Goal: Navigation & Orientation: Find specific page/section

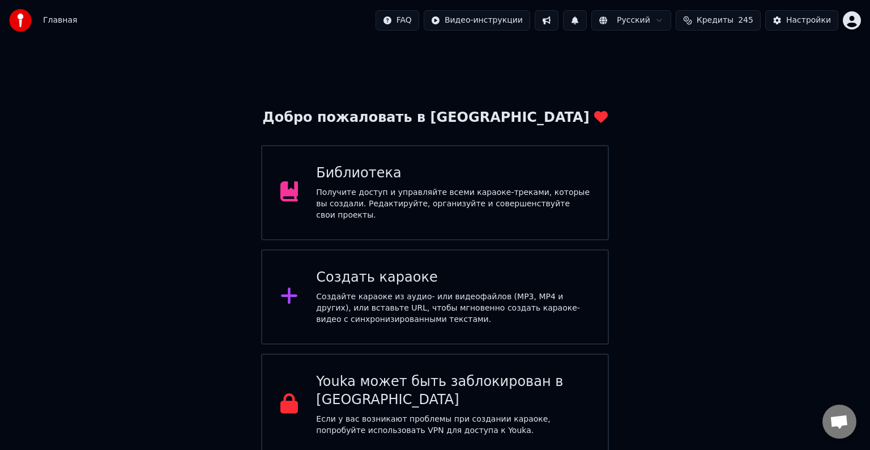
click at [471, 291] on div "Создайте караоке из аудио- или видеофайлов (MP3, MP4 и других), или вставьте UR…" at bounding box center [453, 308] width 274 height 34
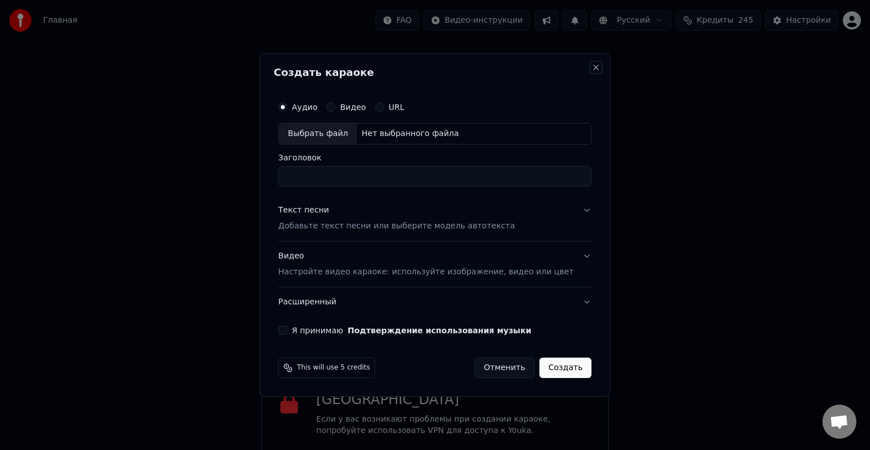
click at [592, 63] on button "Close" at bounding box center [596, 67] width 9 height 9
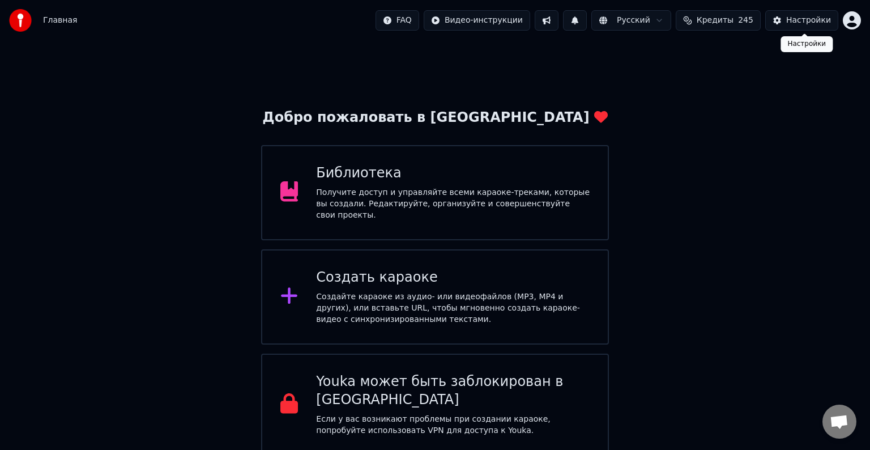
click at [798, 22] on div "Настройки" at bounding box center [808, 20] width 45 height 11
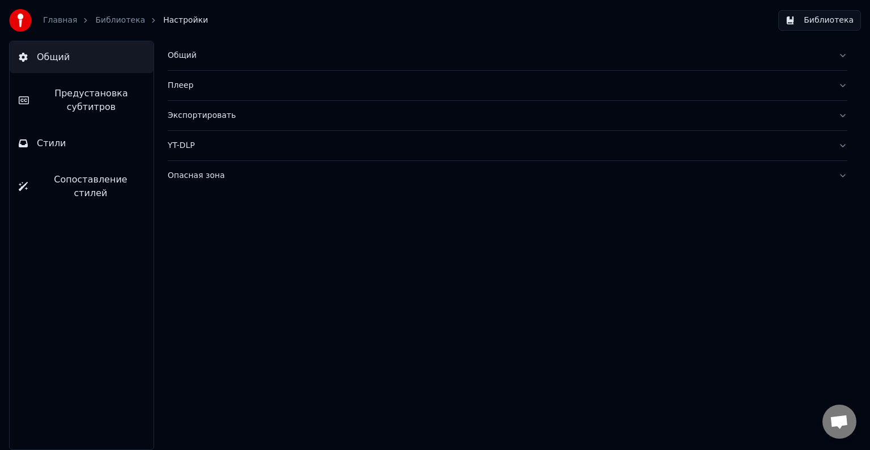
click at [58, 20] on link "Главная" at bounding box center [60, 20] width 34 height 11
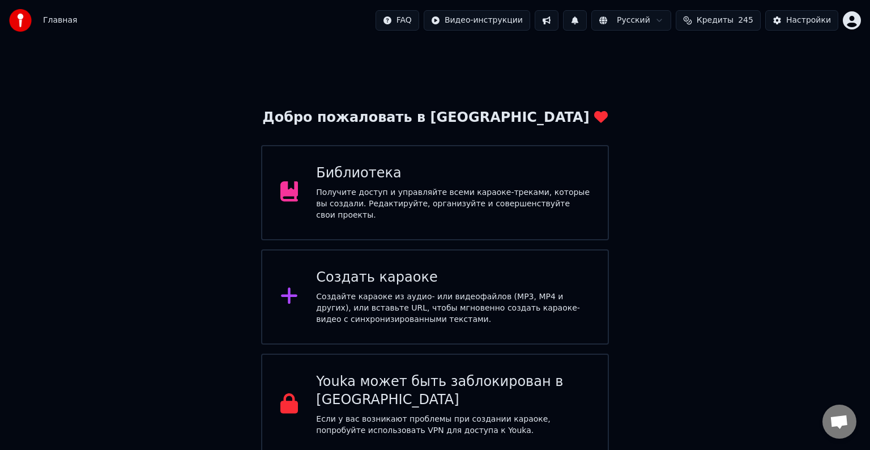
click at [422, 291] on div "Создайте караоке из аудио- или видеофайлов (MP3, MP4 и других), или вставьте UR…" at bounding box center [453, 308] width 274 height 34
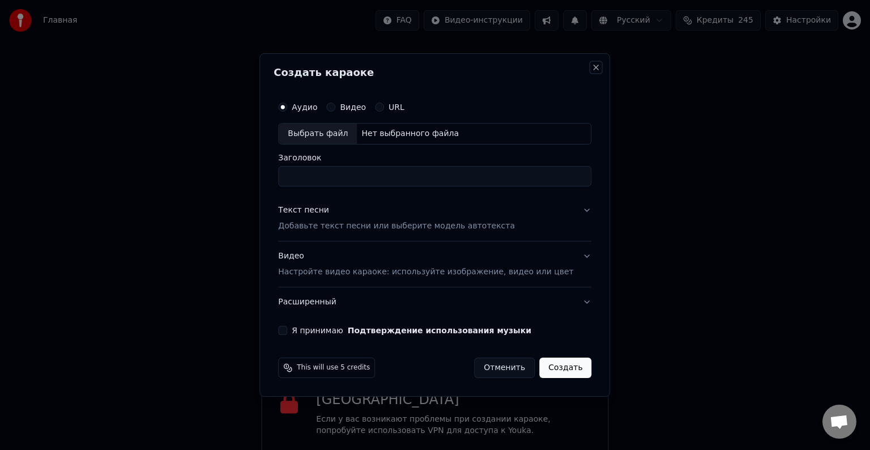
click at [592, 69] on button "Close" at bounding box center [596, 67] width 9 height 9
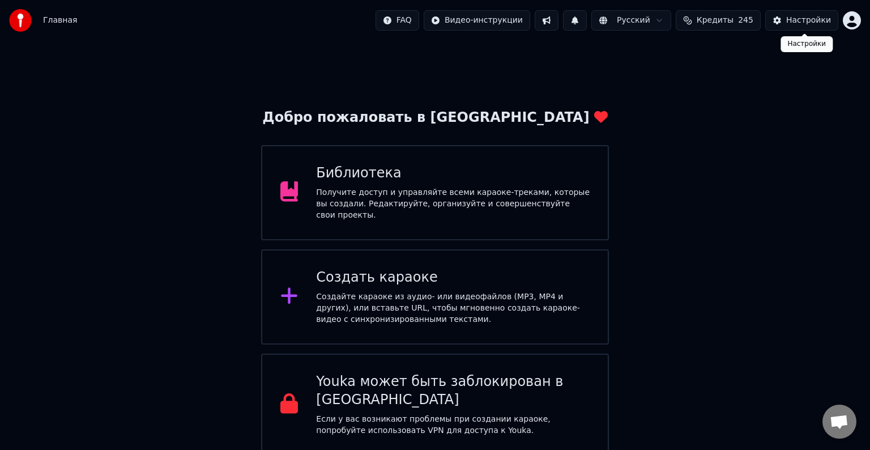
click at [788, 11] on button "Настройки" at bounding box center [801, 20] width 73 height 20
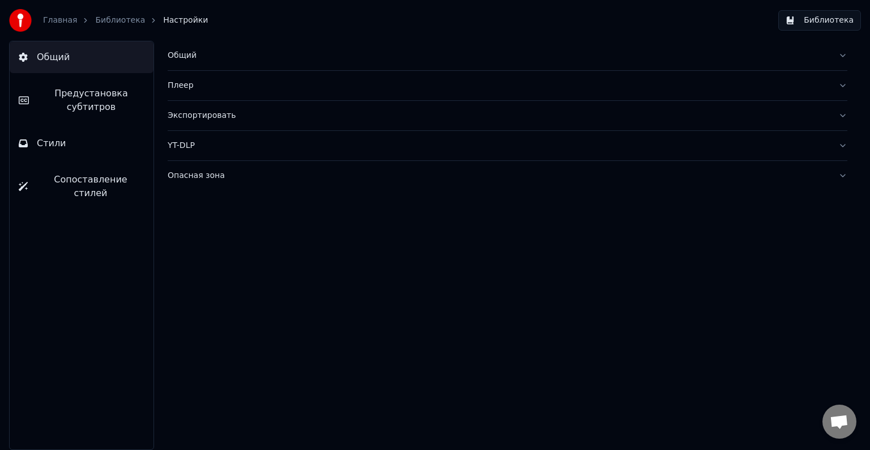
click at [62, 24] on link "Главная" at bounding box center [60, 20] width 34 height 11
